Goal: Navigation & Orientation: Go to known website

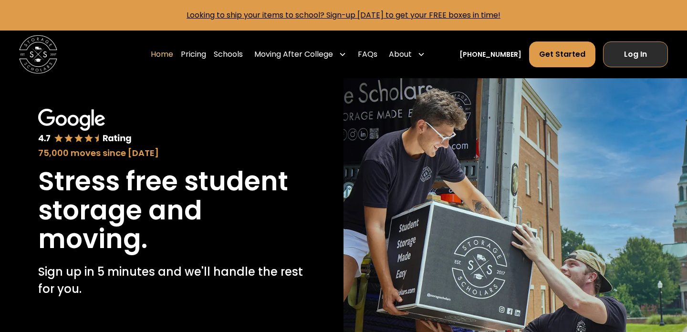
click at [648, 53] on link "Log In" at bounding box center [635, 55] width 65 height 26
click at [650, 58] on link "Log In" at bounding box center [635, 55] width 65 height 26
click at [641, 50] on link "Log In" at bounding box center [635, 55] width 65 height 26
click at [625, 61] on link "Log In" at bounding box center [635, 55] width 65 height 26
